Goal: Information Seeking & Learning: Understand process/instructions

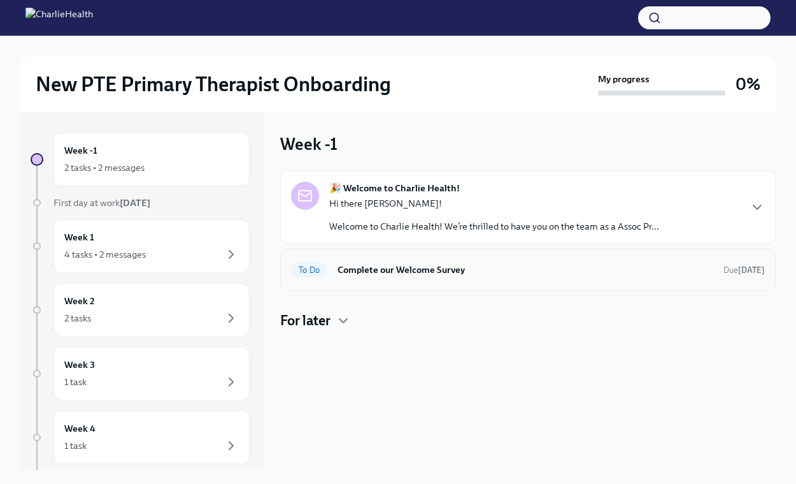
click at [614, 268] on h6 "Complete our Welcome Survey" at bounding box center [526, 269] width 376 height 14
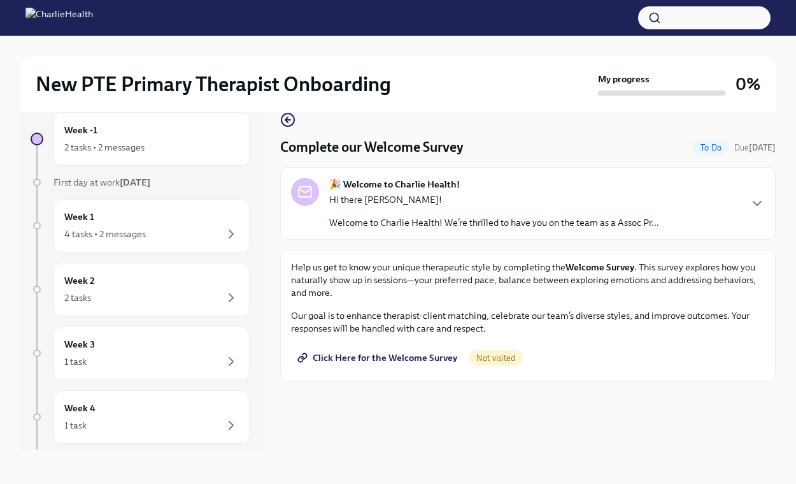
scroll to position [22, 0]
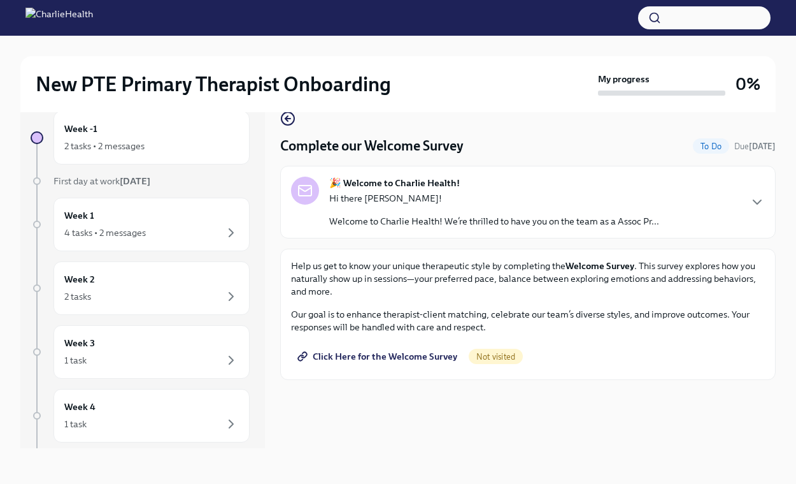
click at [423, 355] on span "Click Here for the Welcome Survey" at bounding box center [378, 356] width 157 height 13
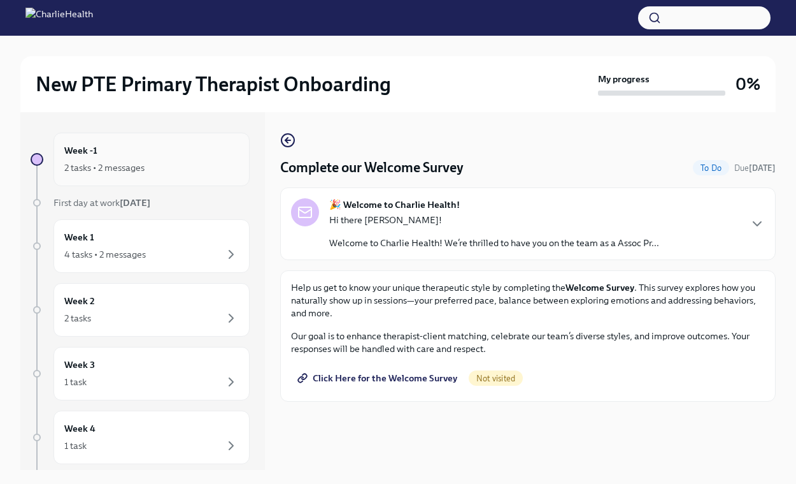
click at [162, 156] on div "Week -1 2 tasks • 2 messages" at bounding box center [151, 159] width 175 height 32
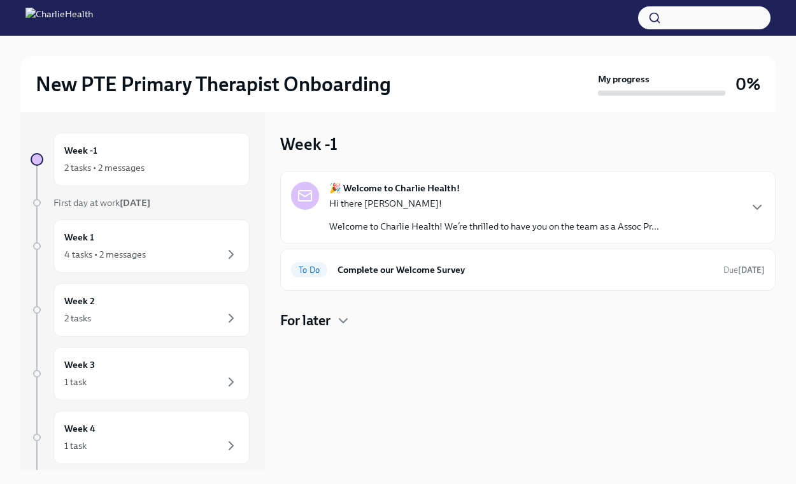
click at [633, 197] on p "Hi there [PERSON_NAME]!" at bounding box center [494, 203] width 330 height 13
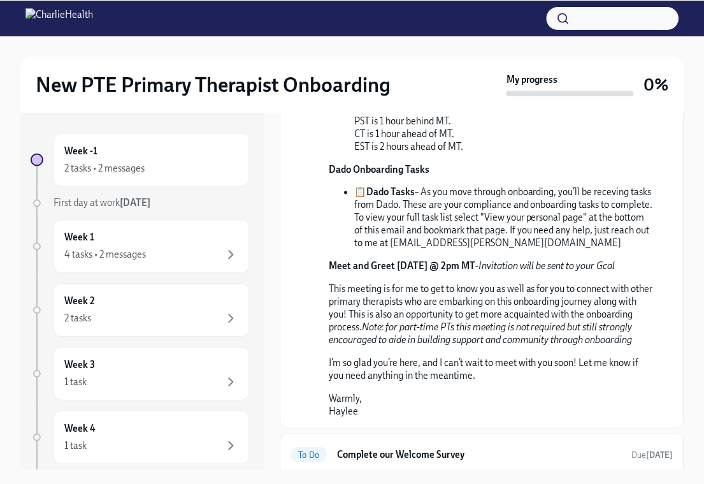
scroll to position [452, 0]
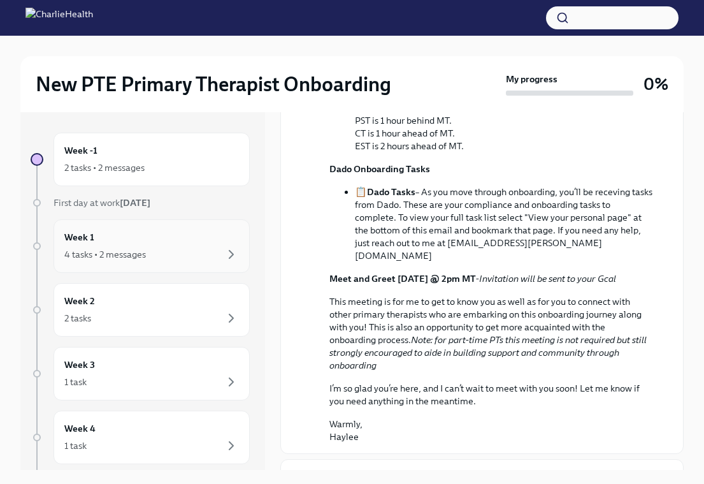
click at [220, 241] on div "Week 1 4 tasks • 2 messages" at bounding box center [151, 246] width 175 height 32
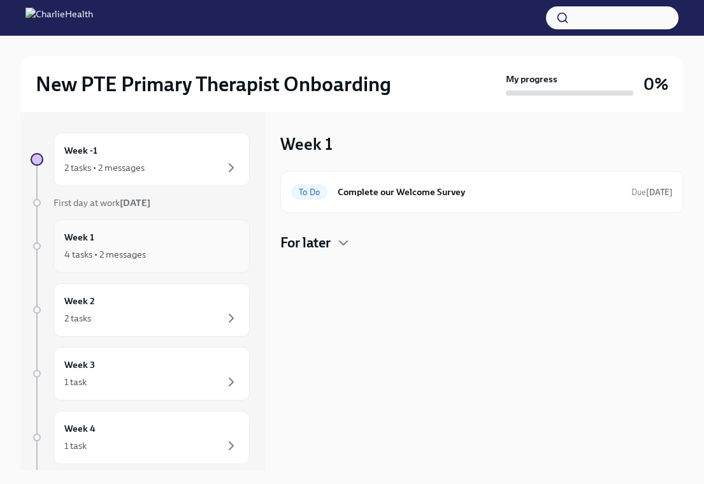
click at [200, 248] on div "4 tasks • 2 messages" at bounding box center [151, 254] width 175 height 15
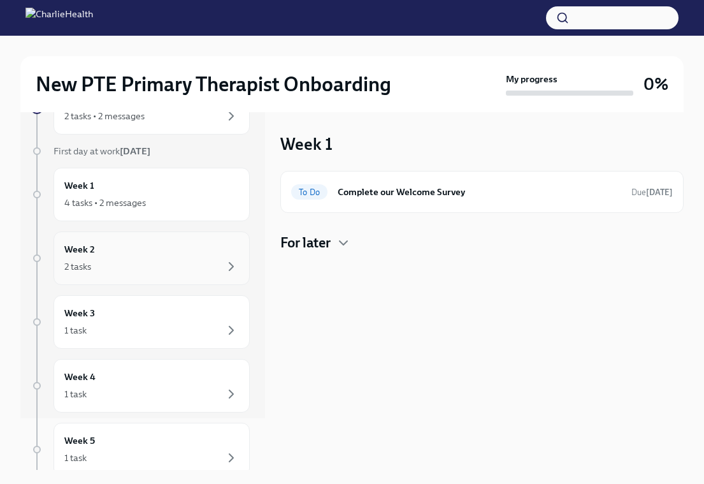
scroll to position [53, 0]
click at [167, 187] on div "Week 1 4 tasks • 2 messages" at bounding box center [151, 193] width 175 height 32
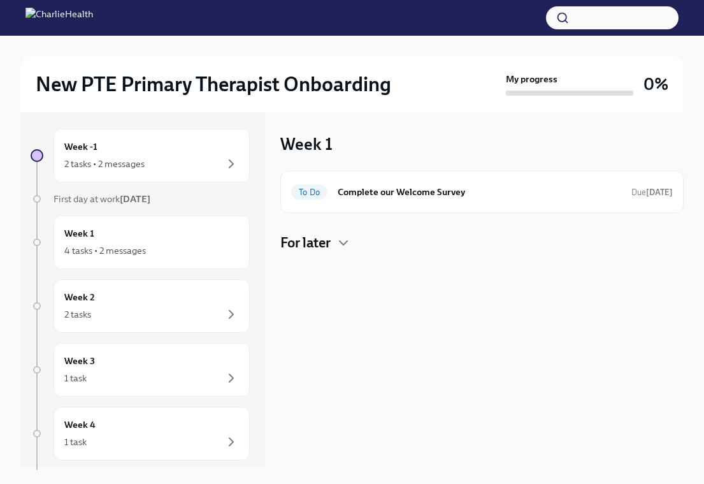
scroll to position [0, 0]
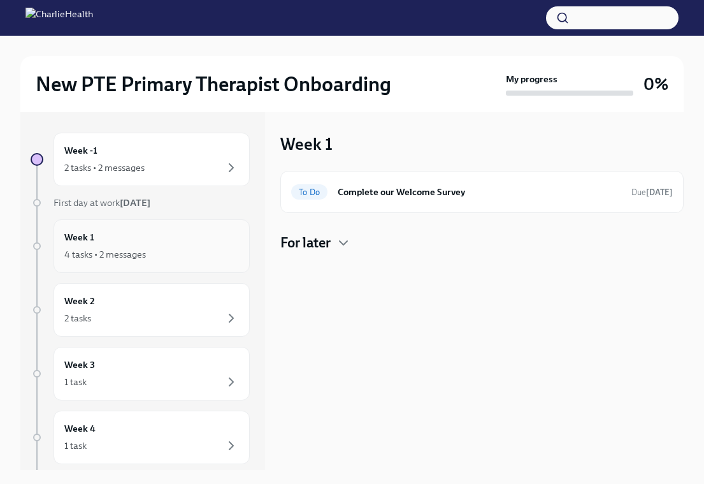
click at [174, 236] on div "Week 1 4 tasks • 2 messages" at bounding box center [151, 246] width 175 height 32
click at [323, 245] on h4 "For later" at bounding box center [305, 242] width 50 height 19
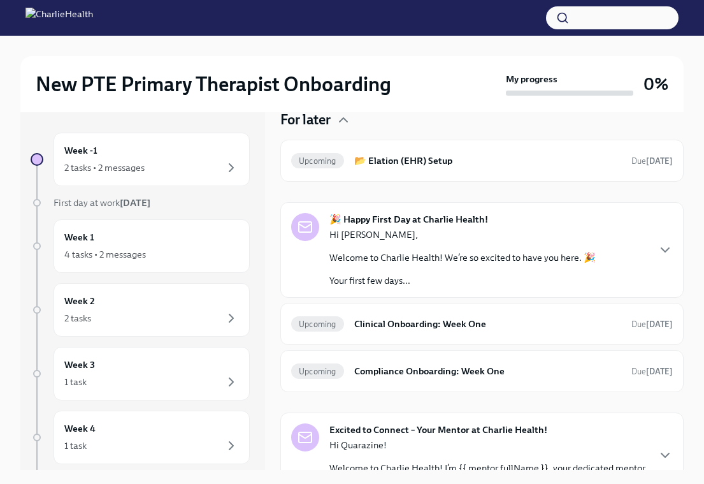
scroll to position [112, 0]
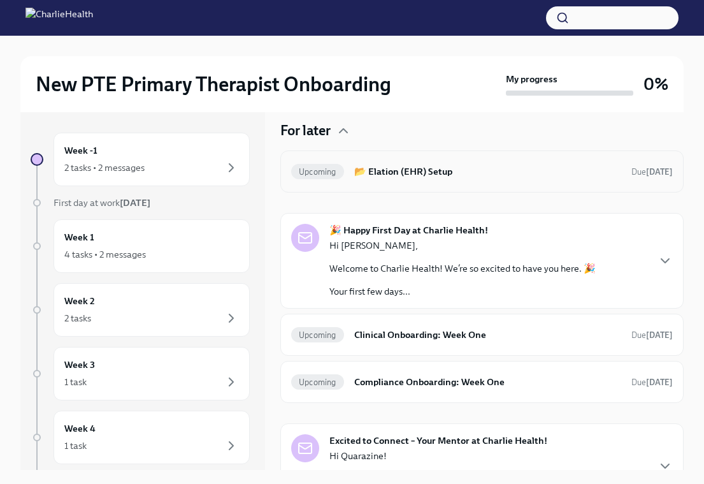
click at [470, 173] on h6 "📂 Elation (EHR) Setup" at bounding box center [487, 171] width 267 height 14
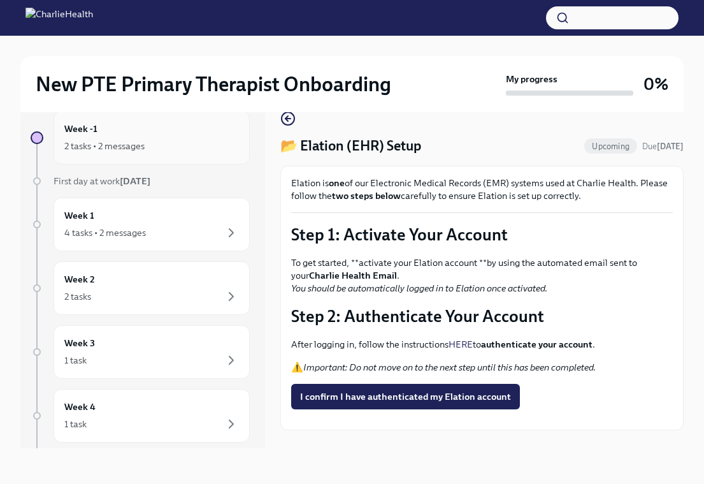
click at [157, 134] on div "Week -1 2 tasks • 2 messages" at bounding box center [151, 138] width 175 height 32
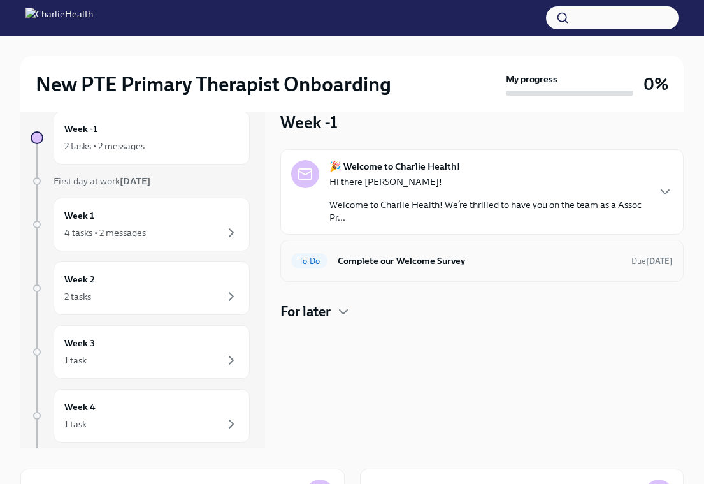
click at [472, 264] on h6 "Complete our Welcome Survey" at bounding box center [479, 261] width 283 height 14
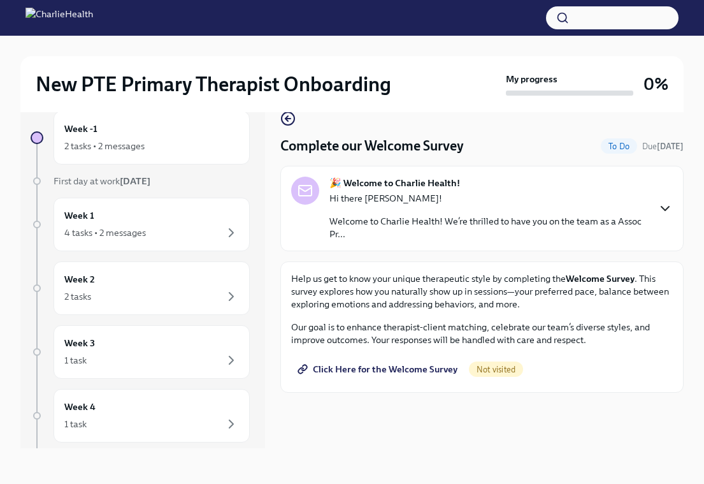
click at [666, 208] on icon "button" at bounding box center [664, 208] width 15 height 15
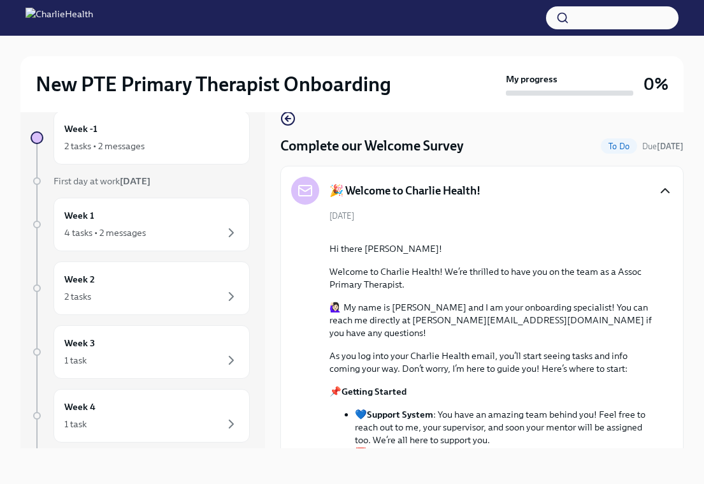
click at [38, 18] on img at bounding box center [59, 18] width 68 height 20
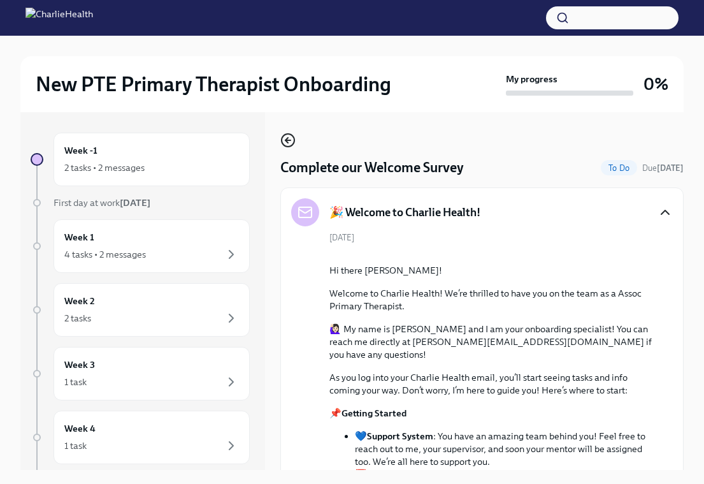
click at [288, 143] on icon "button" at bounding box center [286, 140] width 3 height 5
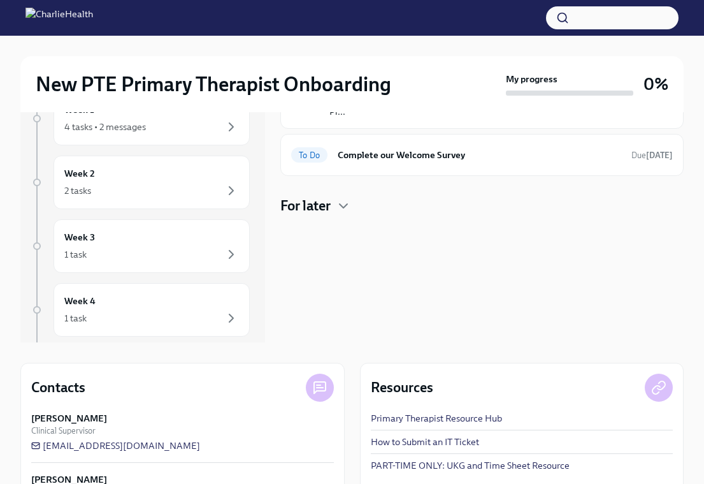
scroll to position [183, 0]
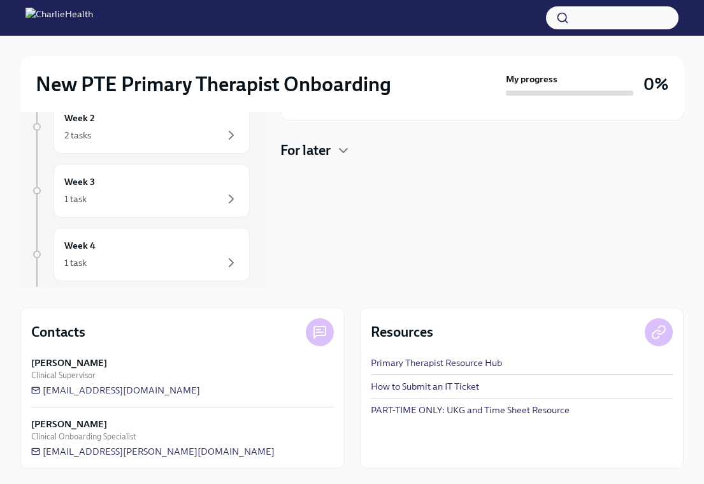
click at [416, 389] on link "How to Submit an IT Ticket" at bounding box center [425, 386] width 108 height 13
click at [428, 363] on link "Primary Therapist Resource Hub" at bounding box center [436, 362] width 131 height 13
click at [464, 361] on link "Primary Therapist Resource Hub" at bounding box center [436, 362] width 131 height 13
